Goal: Task Accomplishment & Management: Use online tool/utility

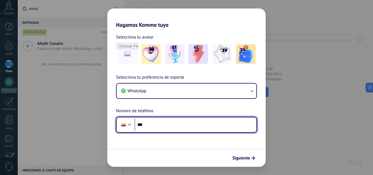
click at [200, 129] on input "***" at bounding box center [196, 125] width 122 height 13
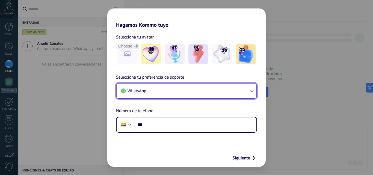
click at [251, 91] on icon "button" at bounding box center [252, 91] width 3 height 2
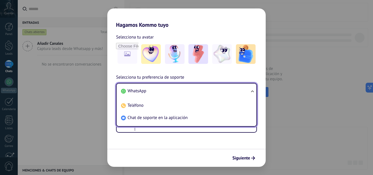
click at [229, 93] on li "WhatsApp" at bounding box center [185, 91] width 133 height 12
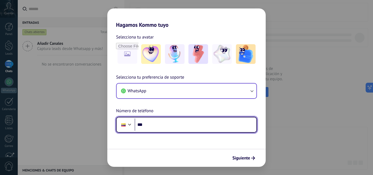
click at [207, 125] on input "***" at bounding box center [196, 125] width 122 height 13
type input "**********"
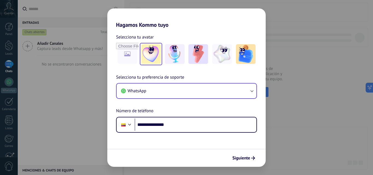
click at [150, 49] on img at bounding box center [151, 54] width 20 height 20
click at [247, 159] on span "Siguiente" at bounding box center [242, 158] width 18 height 4
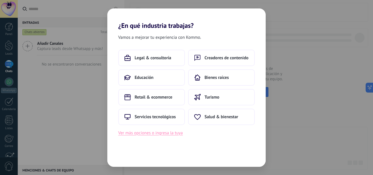
click at [175, 133] on button "Ver más opciones o ingresa la tuya" at bounding box center [150, 133] width 64 height 7
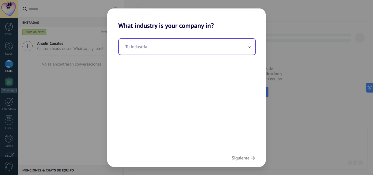
click at [156, 47] on input "text" at bounding box center [187, 47] width 137 height 16
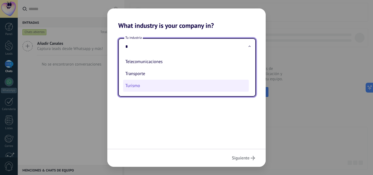
click at [138, 83] on li "Turismo" at bounding box center [186, 86] width 126 height 12
type input "*******"
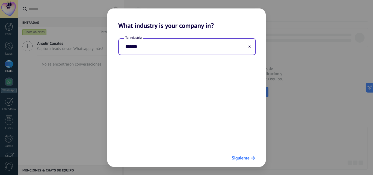
click at [245, 159] on span "Siguiente" at bounding box center [241, 158] width 18 height 4
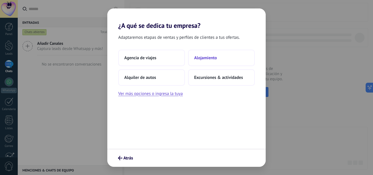
click at [223, 57] on button "Alojamiento" at bounding box center [221, 58] width 67 height 16
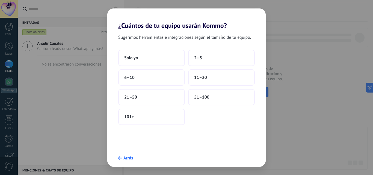
click at [126, 159] on span "Atrás" at bounding box center [129, 158] width 10 height 4
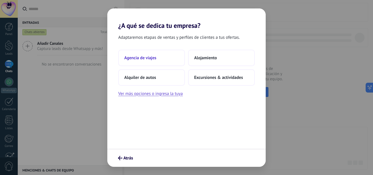
click at [135, 64] on button "Agencia de viajes" at bounding box center [151, 58] width 67 height 16
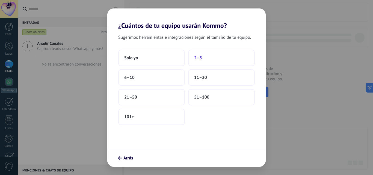
click at [213, 57] on button "2–5" at bounding box center [221, 58] width 67 height 16
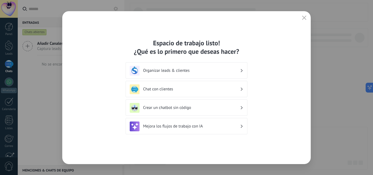
click at [234, 74] on div "Organizar leads & clientes" at bounding box center [187, 71] width 114 height 10
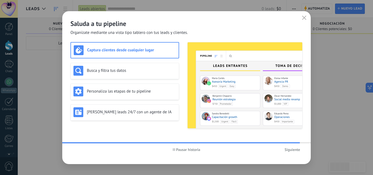
click at [306, 17] on icon "button" at bounding box center [304, 18] width 4 height 4
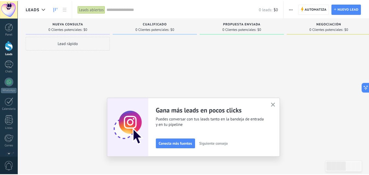
scroll to position [52, 0]
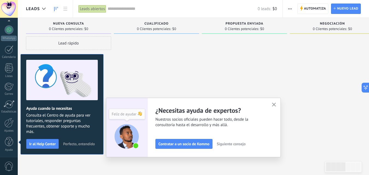
click at [276, 105] on use "button" at bounding box center [274, 105] width 4 height 4
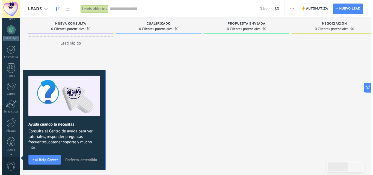
scroll to position [0, 0]
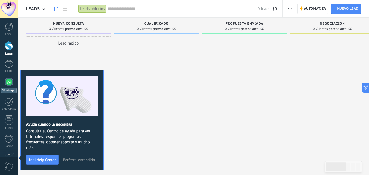
click at [10, 80] on div at bounding box center [9, 82] width 9 height 9
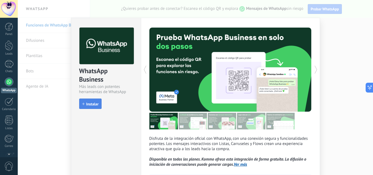
click at [96, 105] on span "Instalar" at bounding box center [92, 104] width 12 height 4
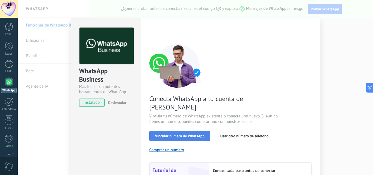
click at [199, 134] on span "Vincular número de WhatsApp" at bounding box center [179, 136] width 49 height 4
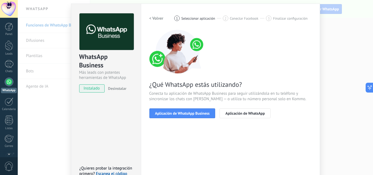
scroll to position [27, 0]
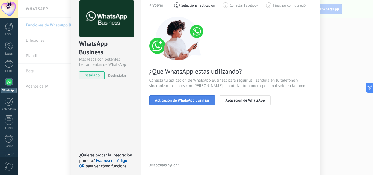
click at [209, 101] on button "Aplicación de WhatsApp Business" at bounding box center [182, 100] width 66 height 10
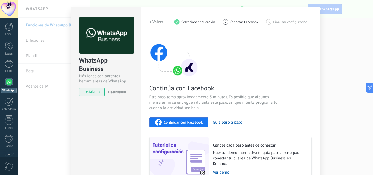
scroll to position [7, 0]
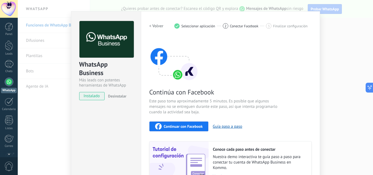
click at [86, 97] on span "instalado" at bounding box center [92, 96] width 25 height 8
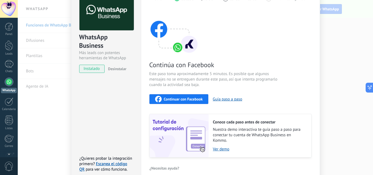
click at [197, 97] on span "Continuar con Facebook" at bounding box center [183, 99] width 39 height 4
click at [222, 150] on link "Ver demo" at bounding box center [259, 149] width 93 height 5
